Goal: Register for event/course

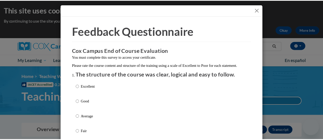
scroll to position [397, 0]
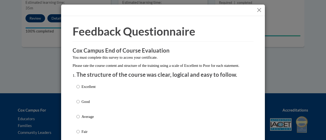
click at [257, 9] on button "Close" at bounding box center [259, 10] width 6 height 6
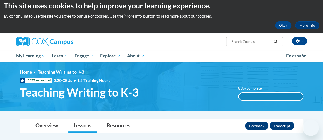
scroll to position [0, 0]
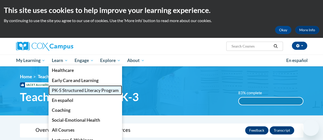
click at [84, 86] on link "PK-5 Structured Literacy Program" at bounding box center [84, 91] width 73 height 10
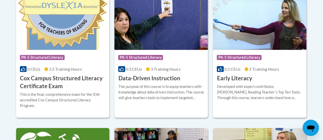
scroll to position [234, 0]
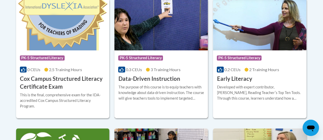
click at [145, 25] on img at bounding box center [160, 24] width 93 height 52
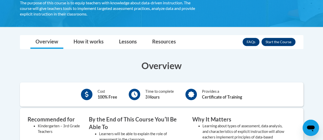
scroll to position [106, 0]
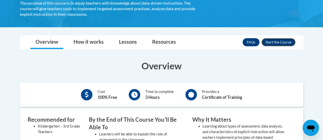
click at [270, 39] on button "Enroll" at bounding box center [278, 42] width 34 height 8
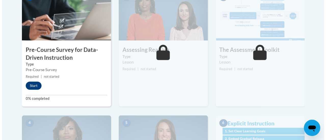
scroll to position [182, 0]
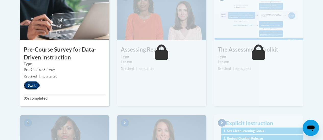
click at [34, 85] on button "Start" at bounding box center [32, 86] width 16 height 8
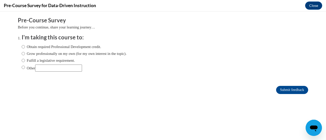
scroll to position [0, 0]
click at [22, 69] on label "Other" at bounding box center [52, 68] width 60 height 7
click at [22, 69] on input "Other" at bounding box center [23, 68] width 3 height 6
radio input "true"
click at [283, 91] on input "Submit feedback" at bounding box center [292, 90] width 32 height 8
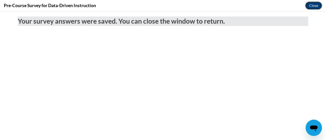
click at [314, 6] on button "Close" at bounding box center [313, 6] width 17 height 8
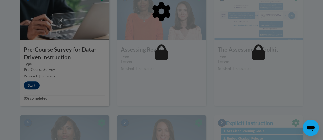
click at [171, 70] on div at bounding box center [161, 37] width 283 height 97
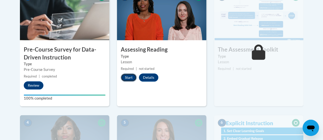
click at [131, 75] on button "Start" at bounding box center [129, 78] width 16 height 8
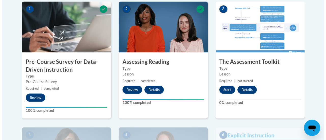
scroll to position [174, 0]
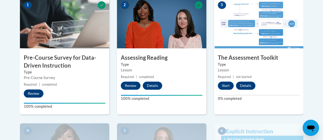
click at [239, 59] on h3 "The Assessment Toolkit" at bounding box center [258, 58] width 89 height 8
click at [224, 86] on button "Start" at bounding box center [225, 86] width 16 height 8
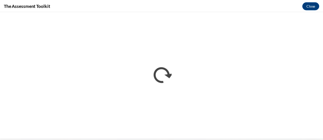
scroll to position [0, 0]
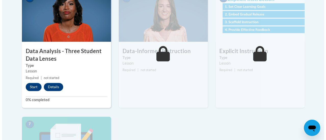
scroll to position [307, 0]
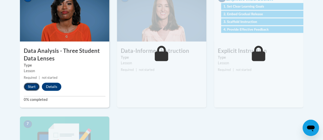
click at [33, 85] on button "Start" at bounding box center [32, 87] width 16 height 8
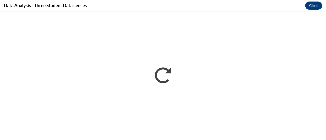
scroll to position [0, 0]
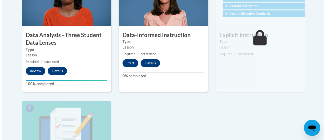
scroll to position [323, 0]
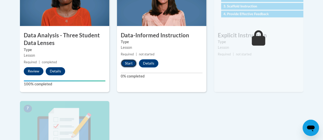
click at [130, 65] on button "Start" at bounding box center [129, 63] width 16 height 8
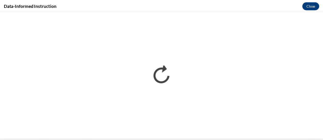
scroll to position [0, 0]
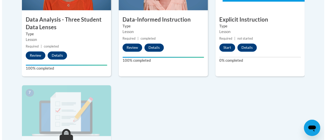
scroll to position [342, 0]
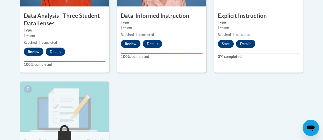
click at [252, 59] on label "0% completed" at bounding box center [258, 57] width 82 height 6
click at [226, 45] on button "Start" at bounding box center [225, 44] width 16 height 8
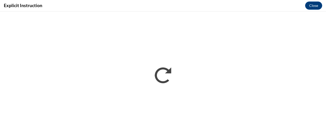
scroll to position [0, 0]
